Goal: Task Accomplishment & Management: Use online tool/utility

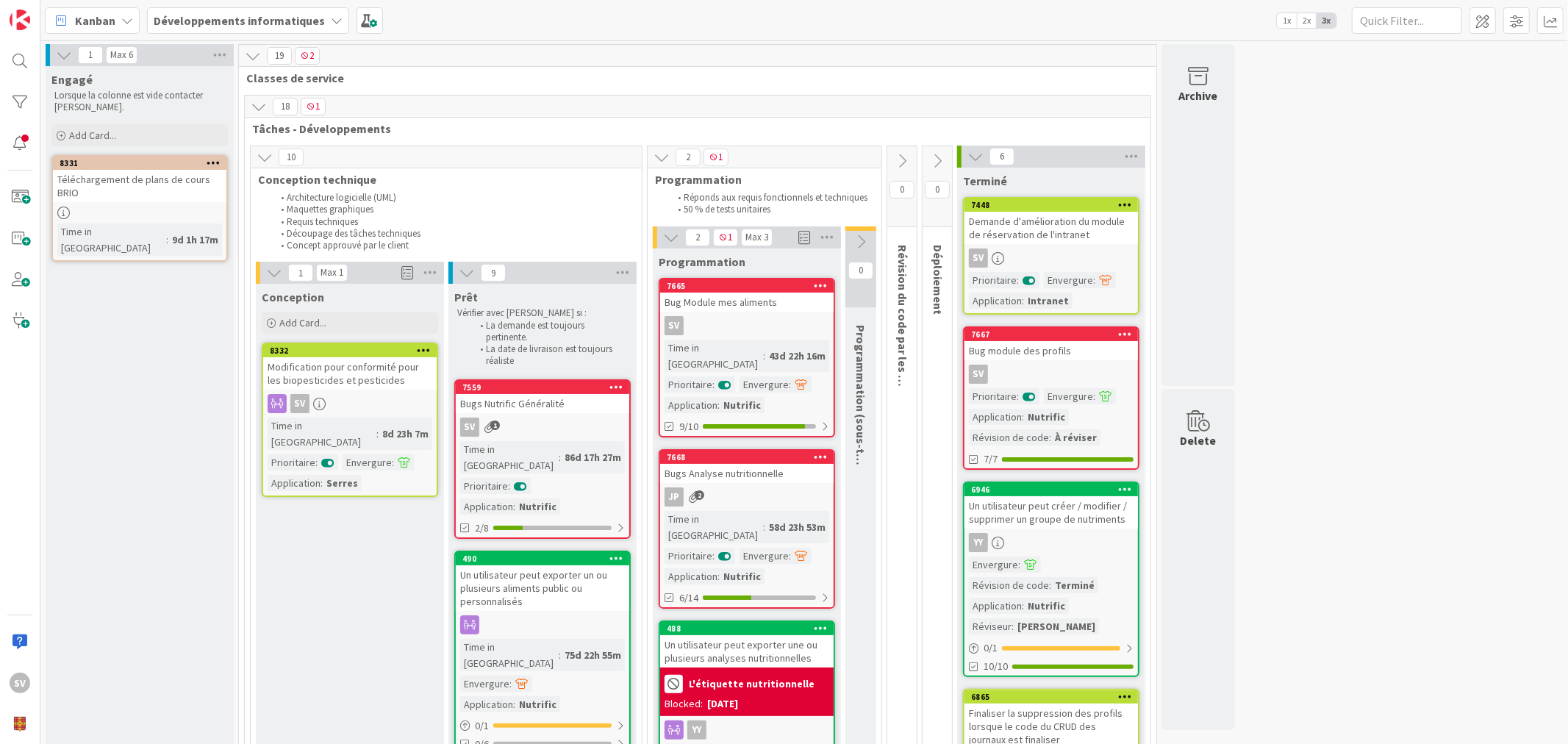
scroll to position [217, 0]
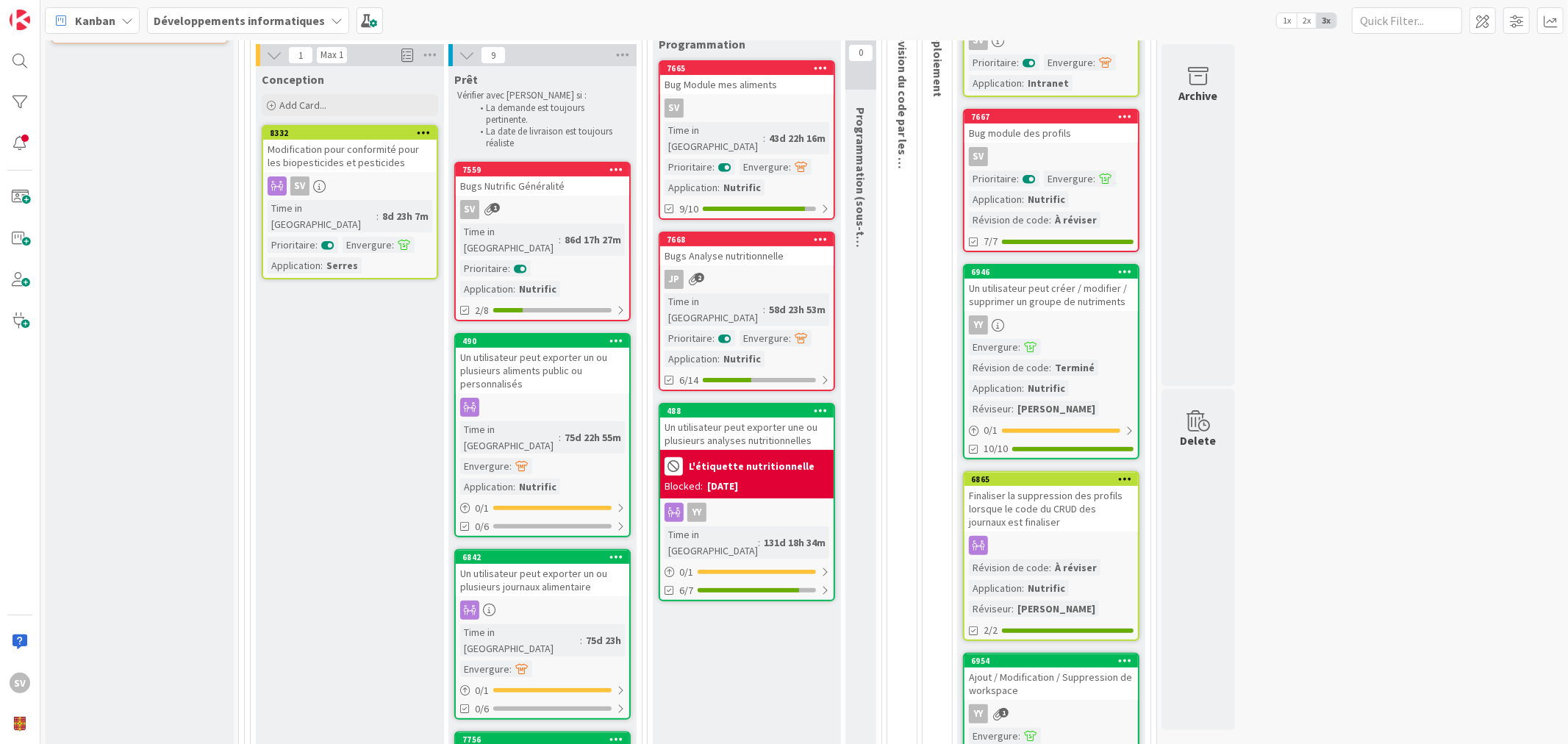
click at [381, 158] on div "Modification pour conformité pour les biopesticides et pesticides" at bounding box center [350, 156] width 173 height 32
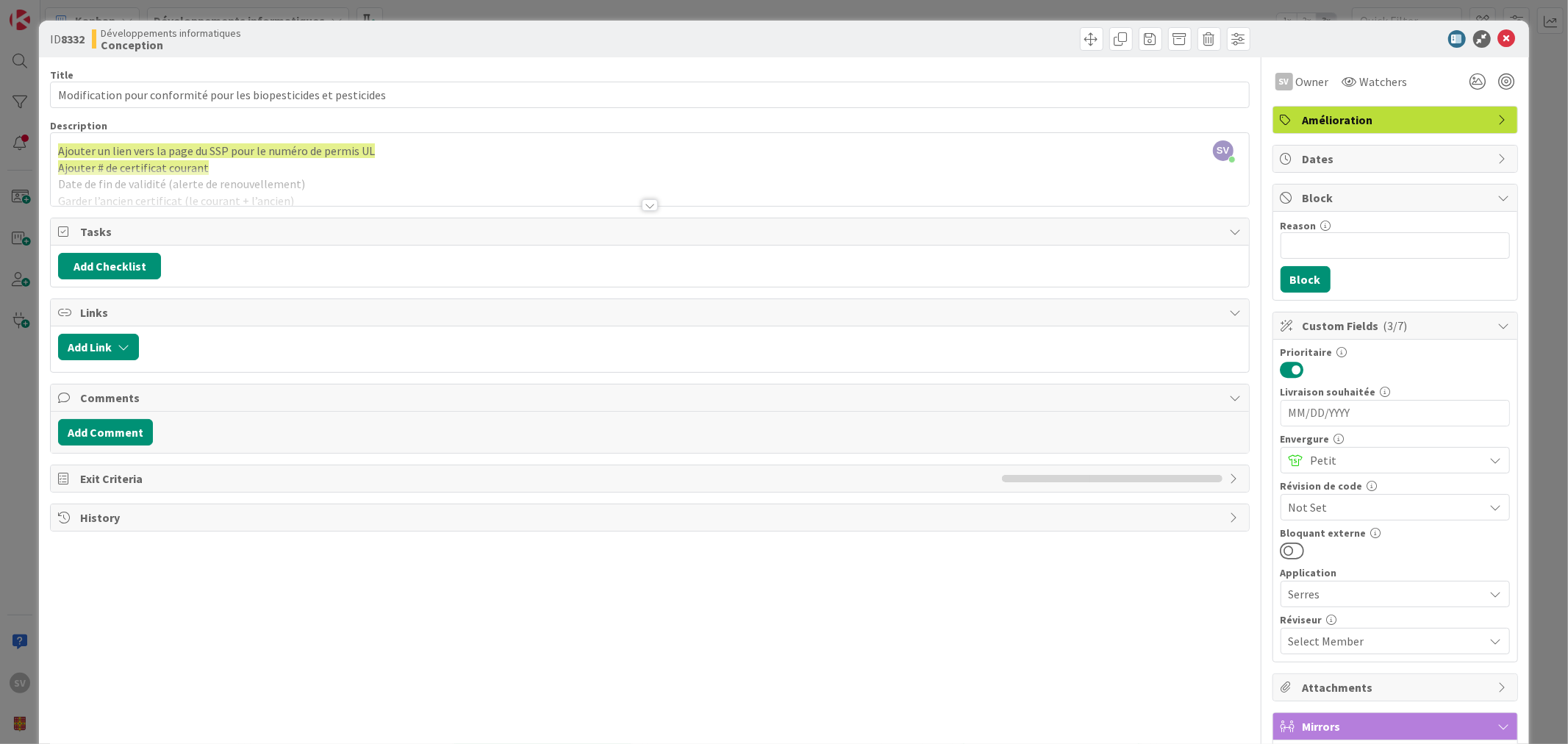
click at [647, 203] on div at bounding box center [649, 205] width 16 height 12
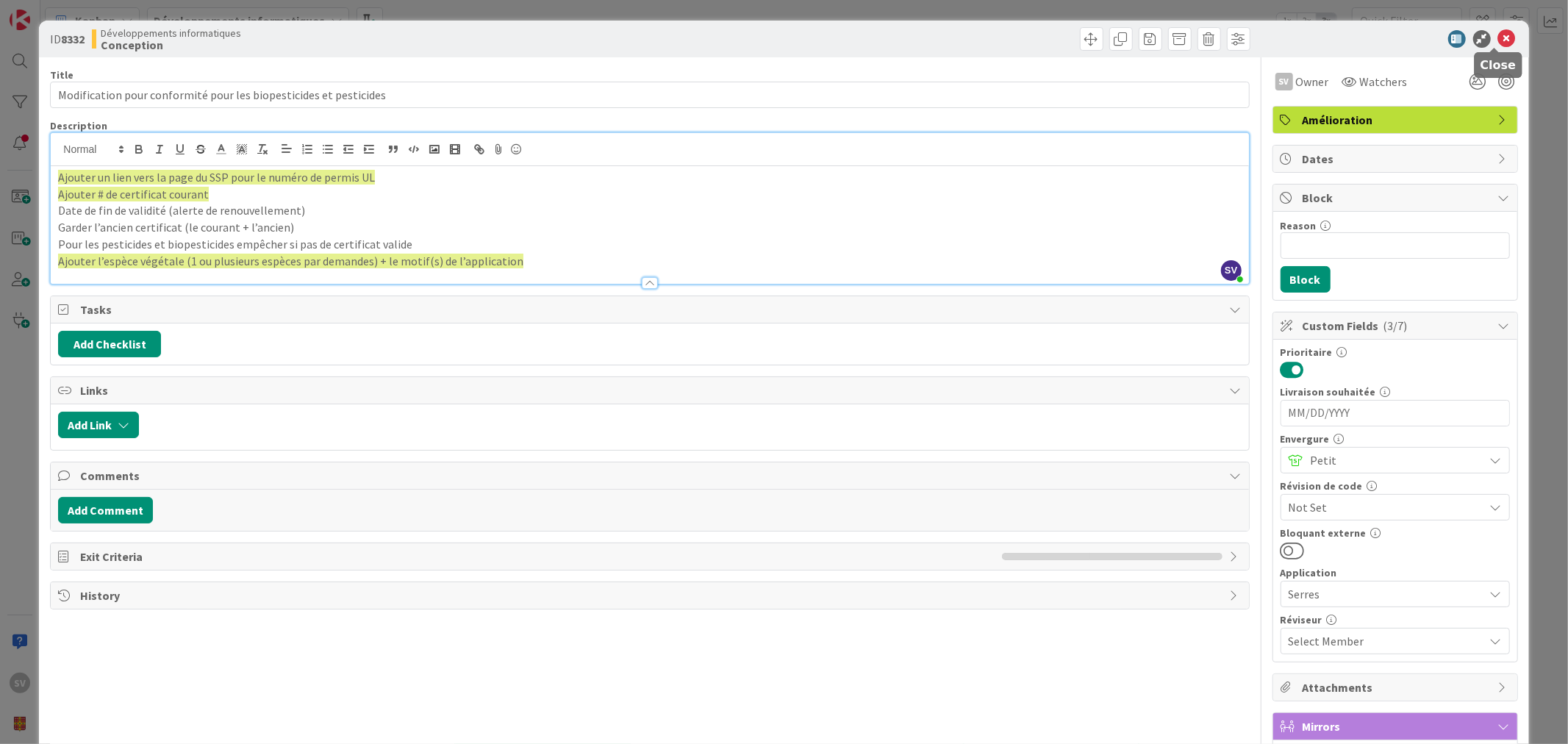
click at [1504, 36] on icon at bounding box center [1507, 39] width 18 height 18
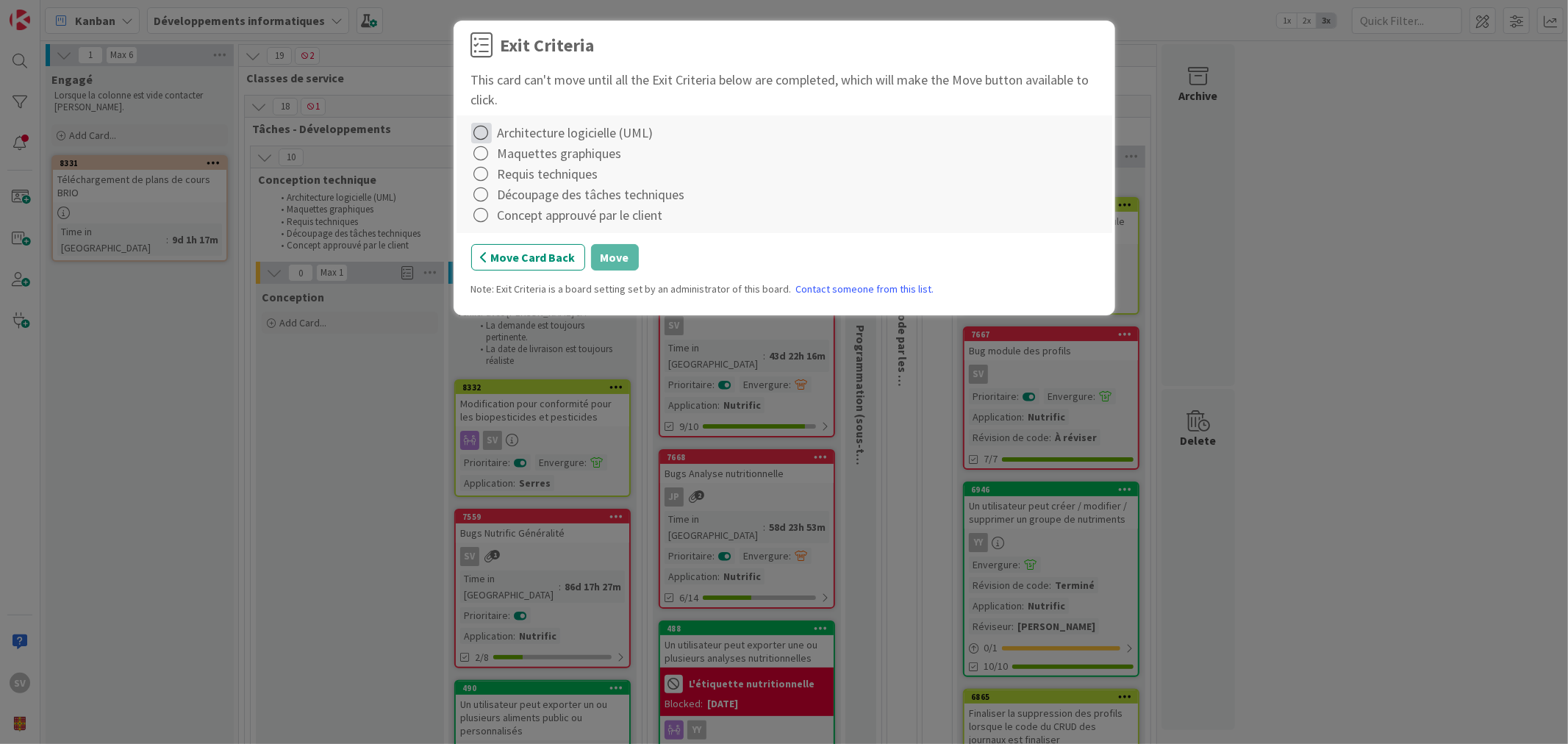
click at [479, 134] on icon at bounding box center [482, 134] width 21 height 21
click at [534, 177] on link "Not Applicable" at bounding box center [562, 183] width 183 height 22
click at [483, 150] on icon at bounding box center [482, 153] width 21 height 21
click at [528, 200] on link "Not Applicable" at bounding box center [562, 204] width 183 height 22
click at [475, 177] on icon at bounding box center [482, 174] width 21 height 21
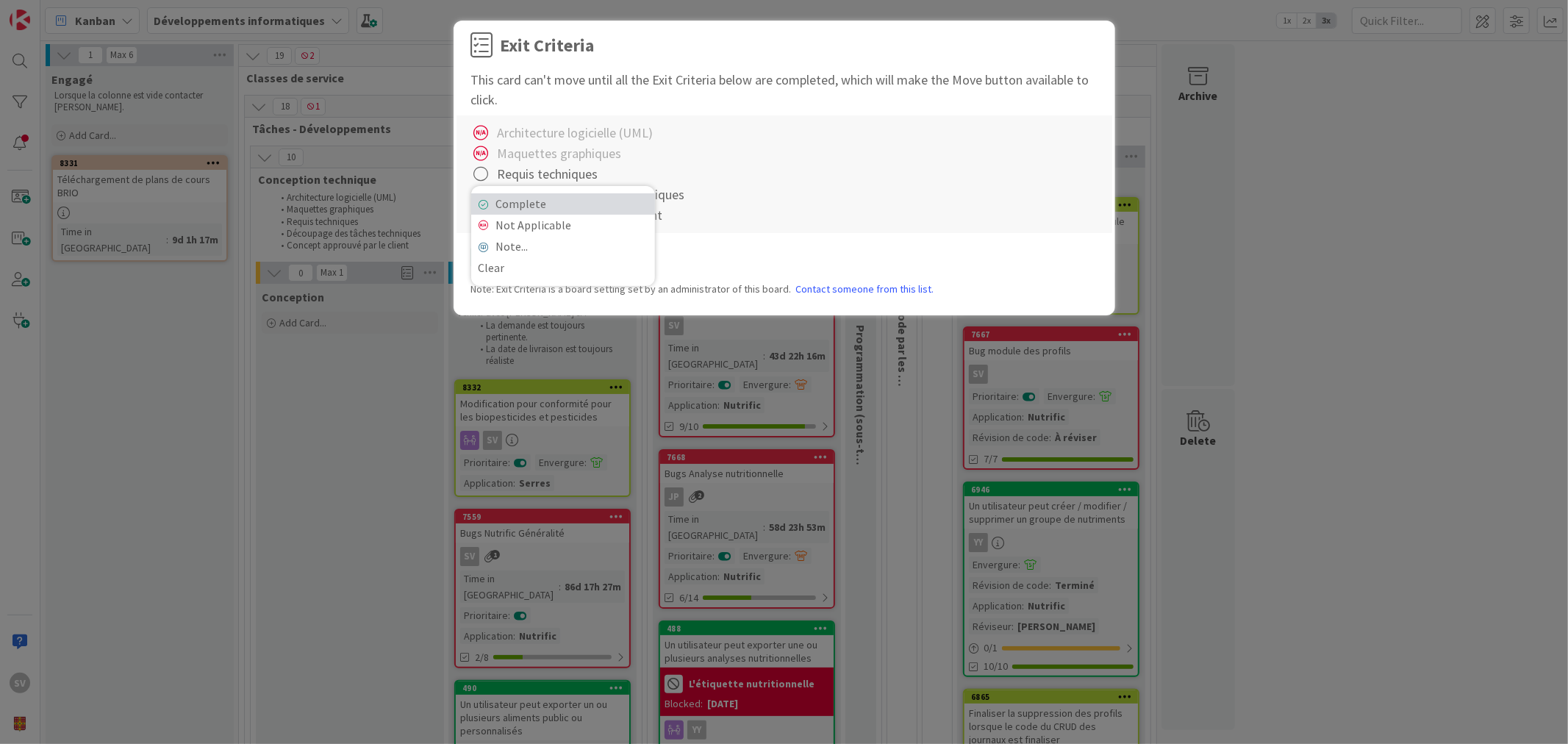
click at [515, 200] on link "Complete" at bounding box center [562, 204] width 183 height 22
click at [483, 198] on icon at bounding box center [482, 195] width 21 height 21
click at [519, 223] on link "Complete" at bounding box center [562, 224] width 183 height 22
click at [483, 214] on icon at bounding box center [482, 215] width 21 height 21
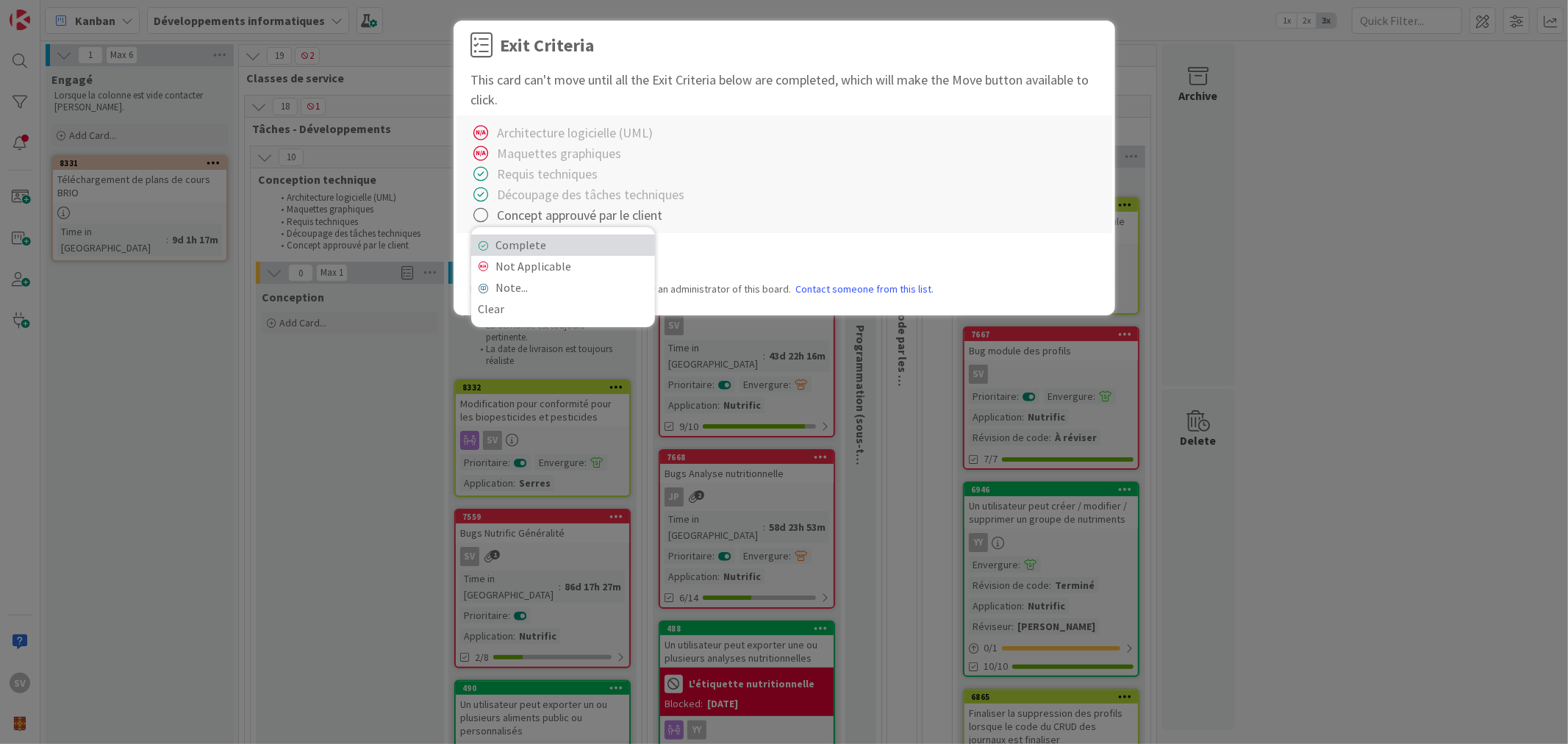
click at [508, 238] on link "Complete" at bounding box center [562, 245] width 183 height 22
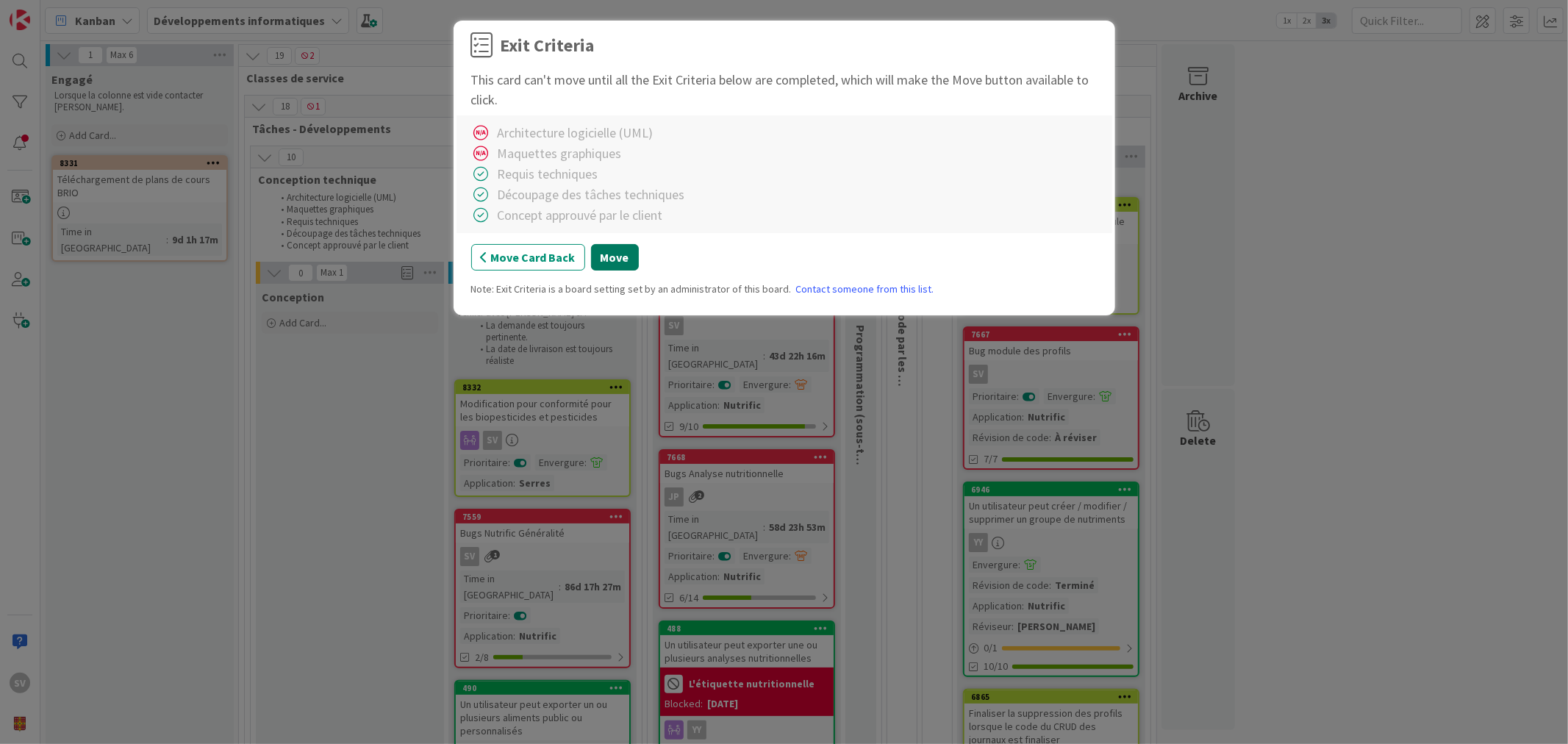
click at [605, 251] on button "Move" at bounding box center [615, 258] width 48 height 26
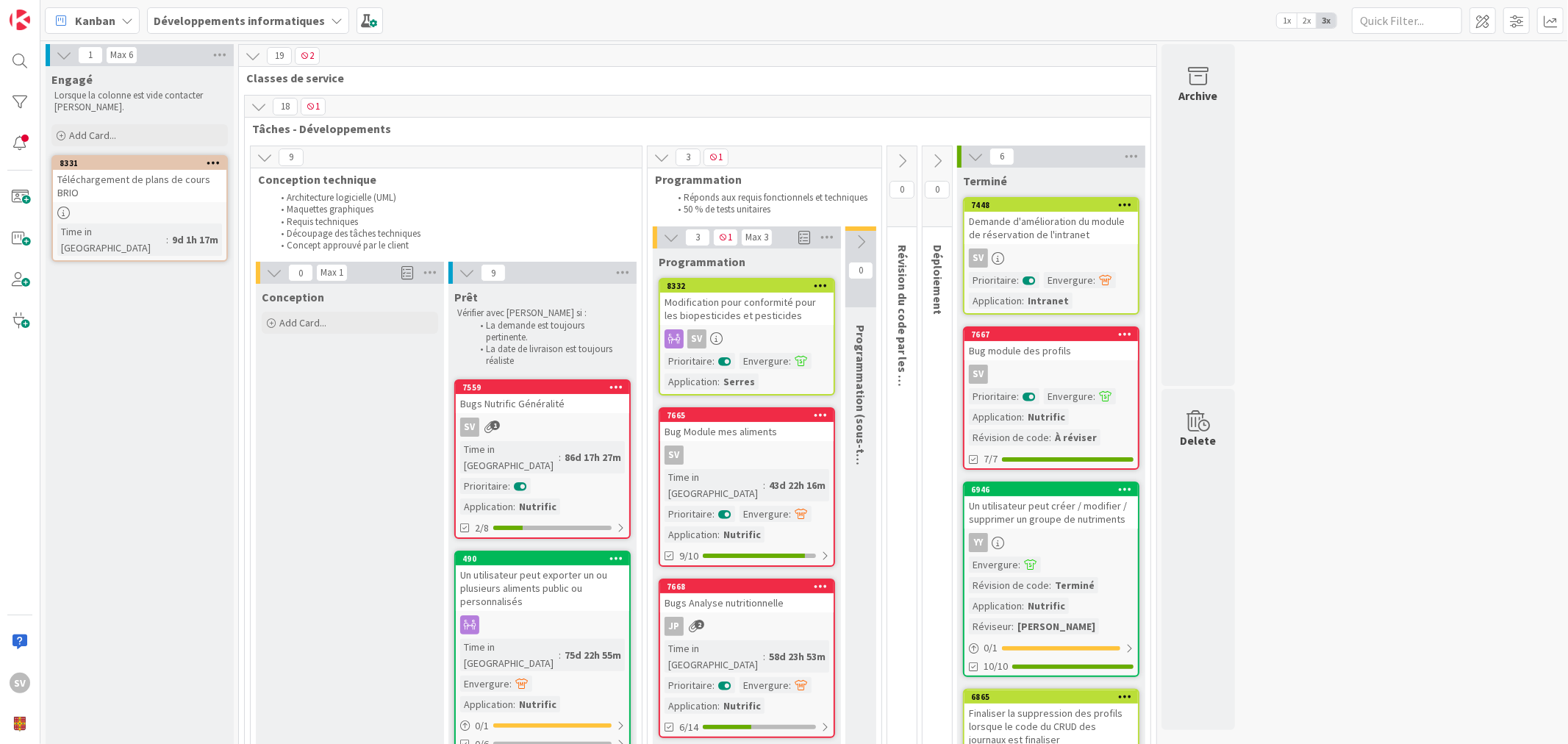
click at [767, 307] on div "Modification pour conformité pour les biopesticides et pesticides" at bounding box center [747, 309] width 173 height 32
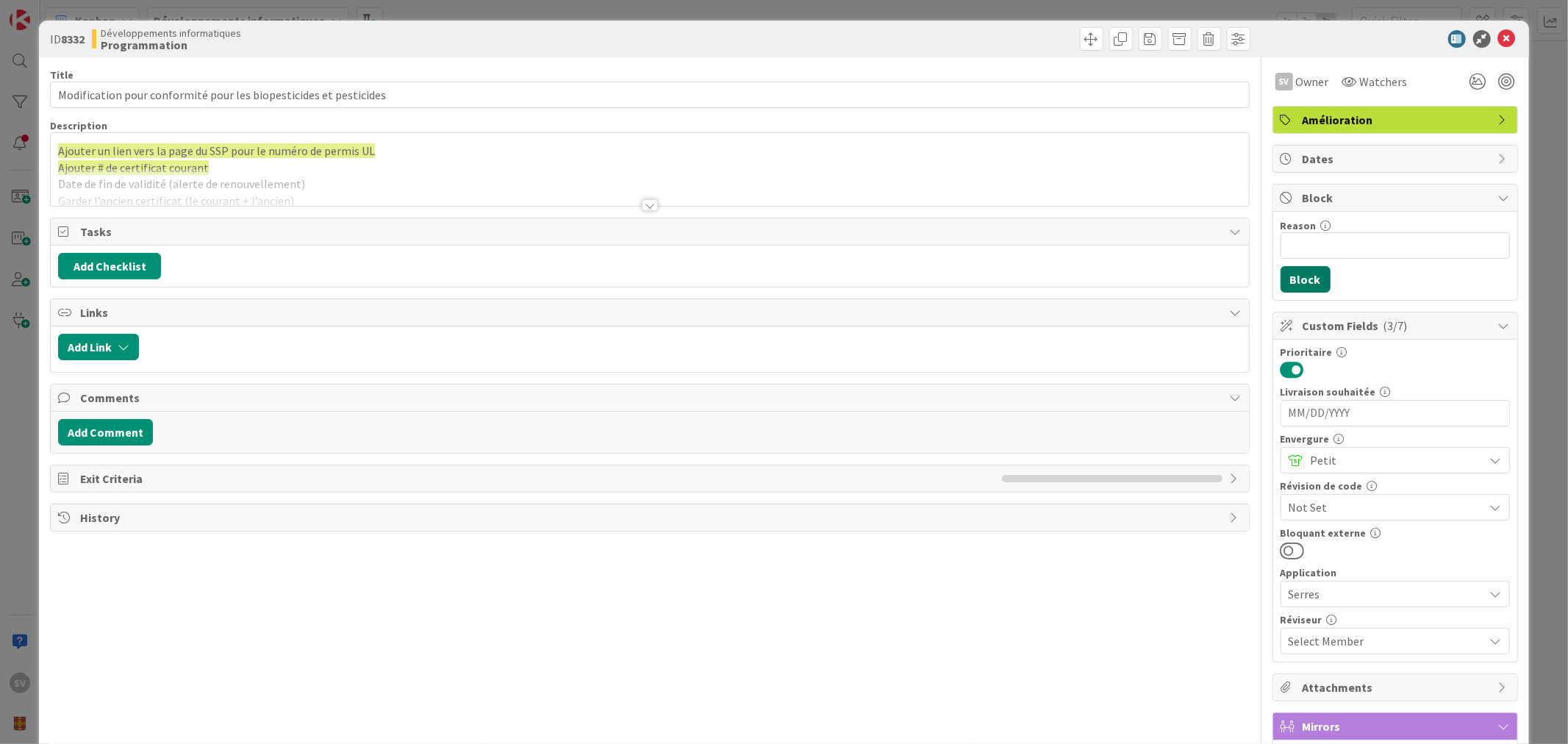
click at [1303, 277] on button "Block" at bounding box center [1306, 279] width 50 height 26
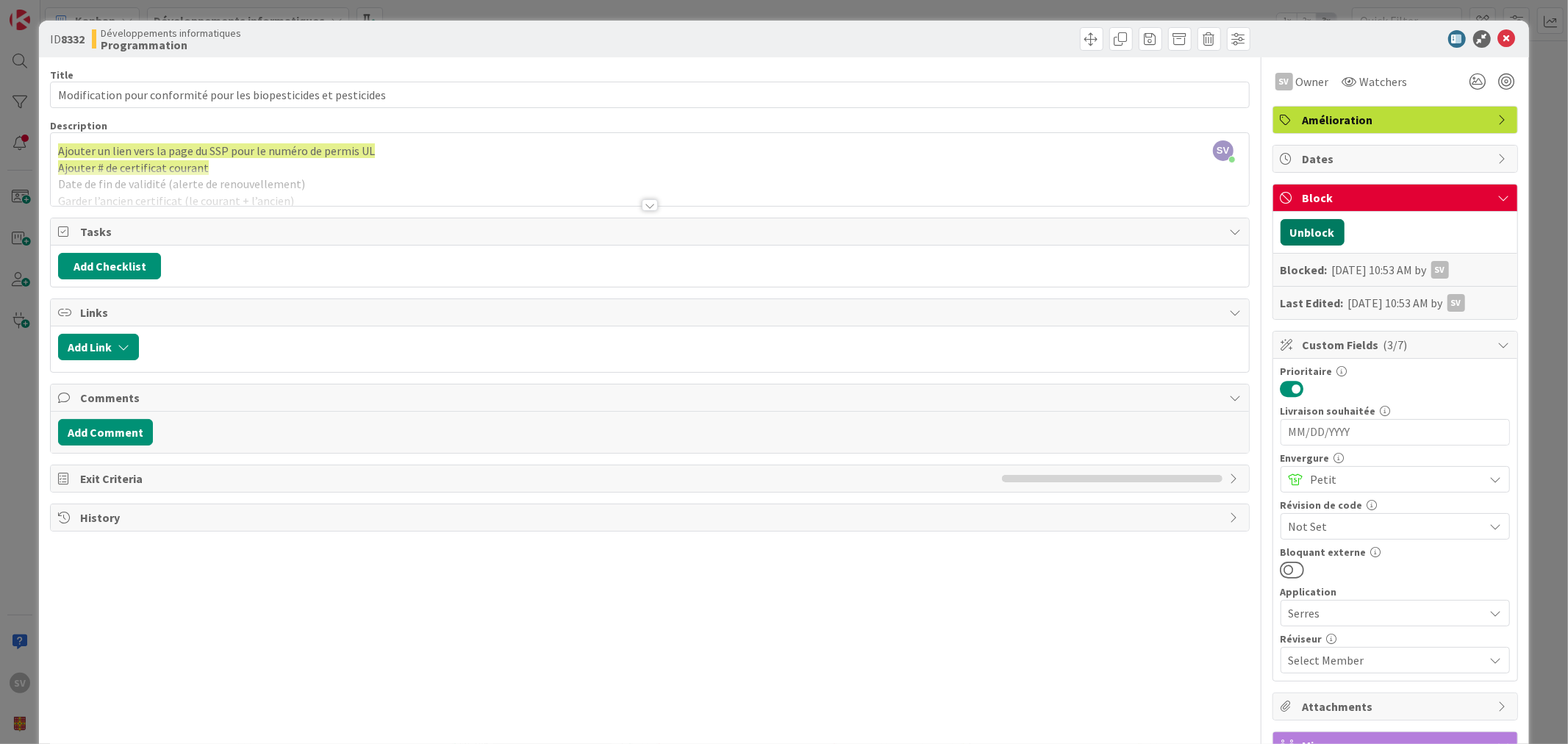
click at [1315, 226] on button "Unblock" at bounding box center [1313, 232] width 64 height 26
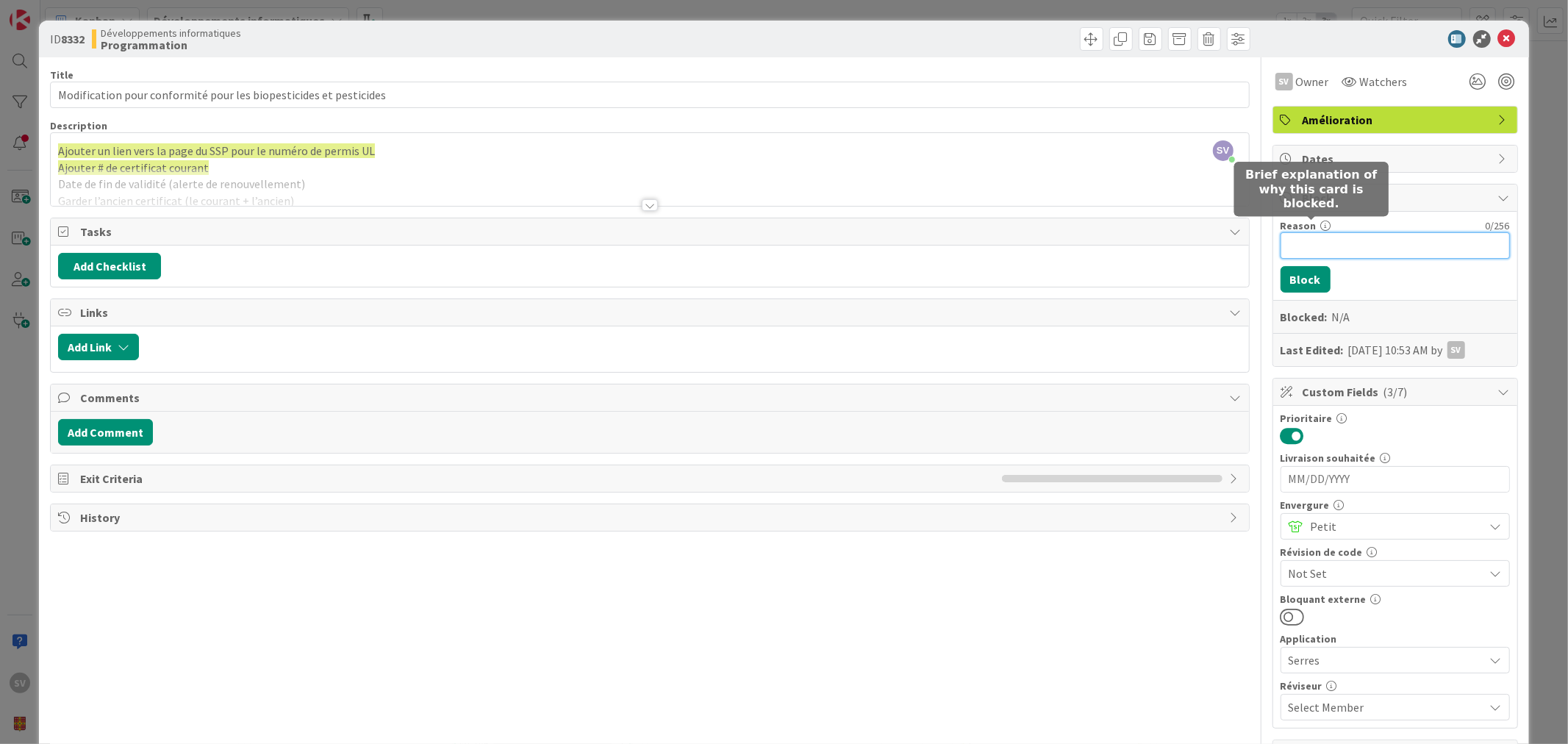
click at [1303, 252] on input "Reason" at bounding box center [1396, 245] width 230 height 26
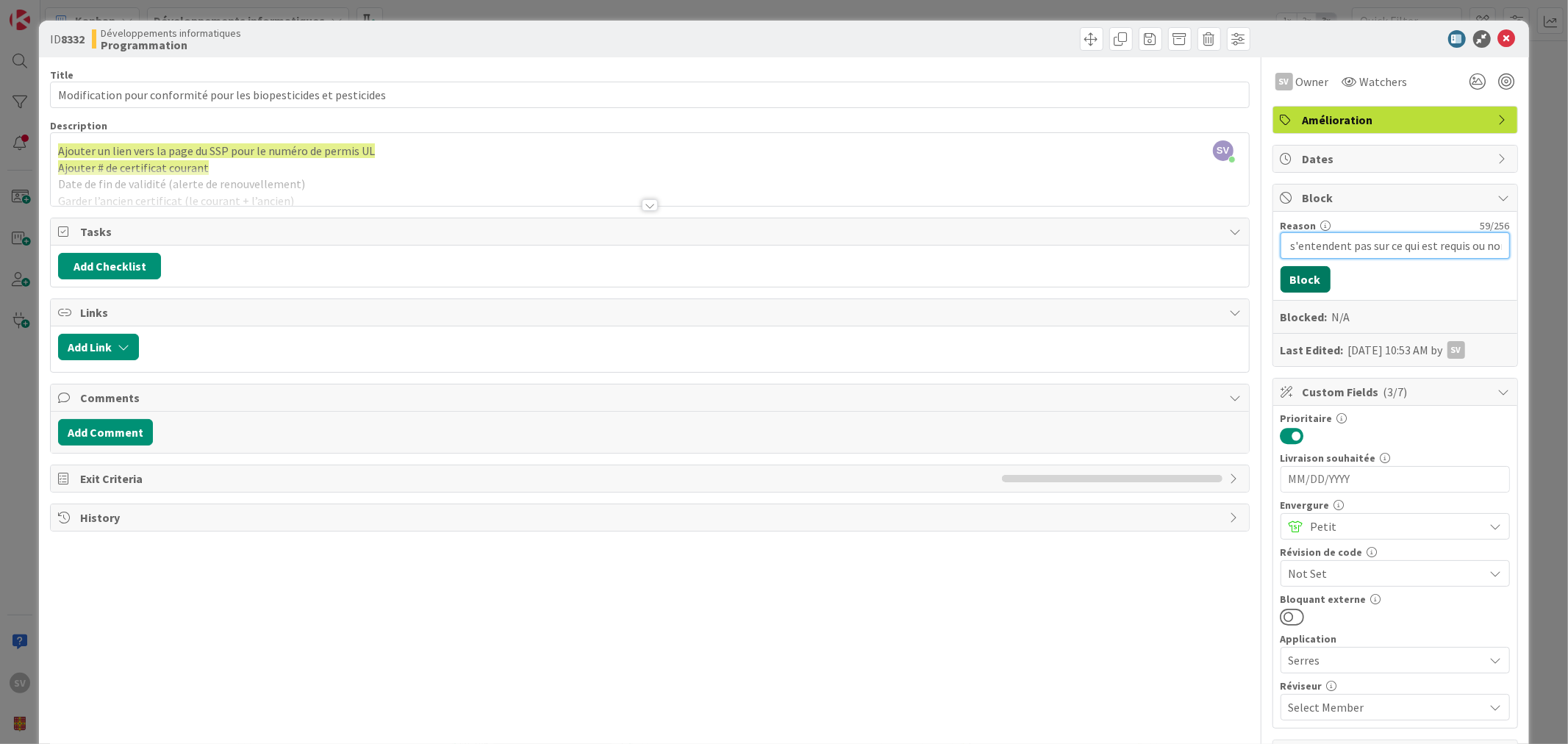
type input "Les clients ne s'entendent pas sur ce qui est requis ou non"
click at [1295, 281] on button "Block" at bounding box center [1306, 279] width 50 height 26
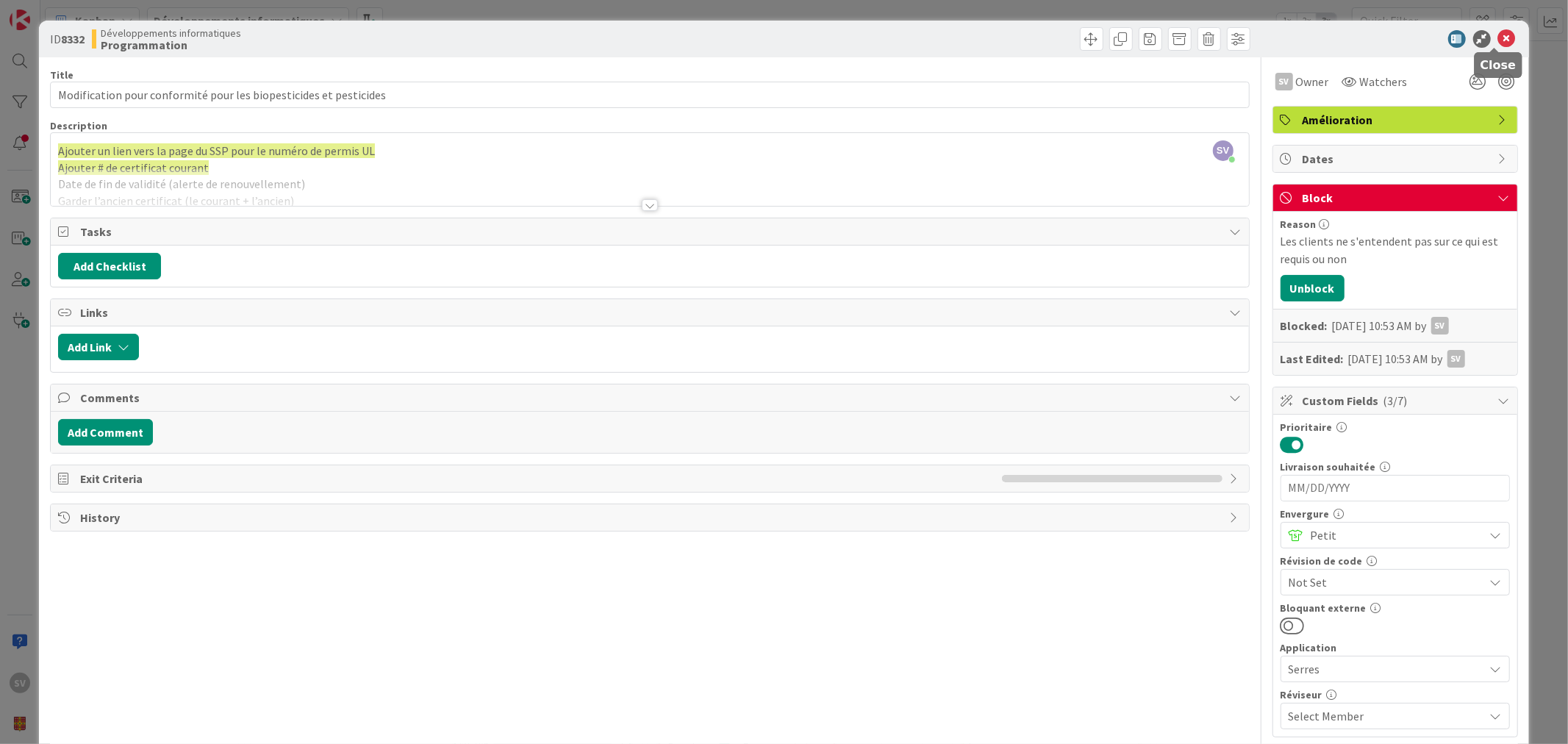
click at [1498, 39] on icon at bounding box center [1507, 39] width 18 height 18
